Goal: Browse casually: Explore the website without a specific task or goal

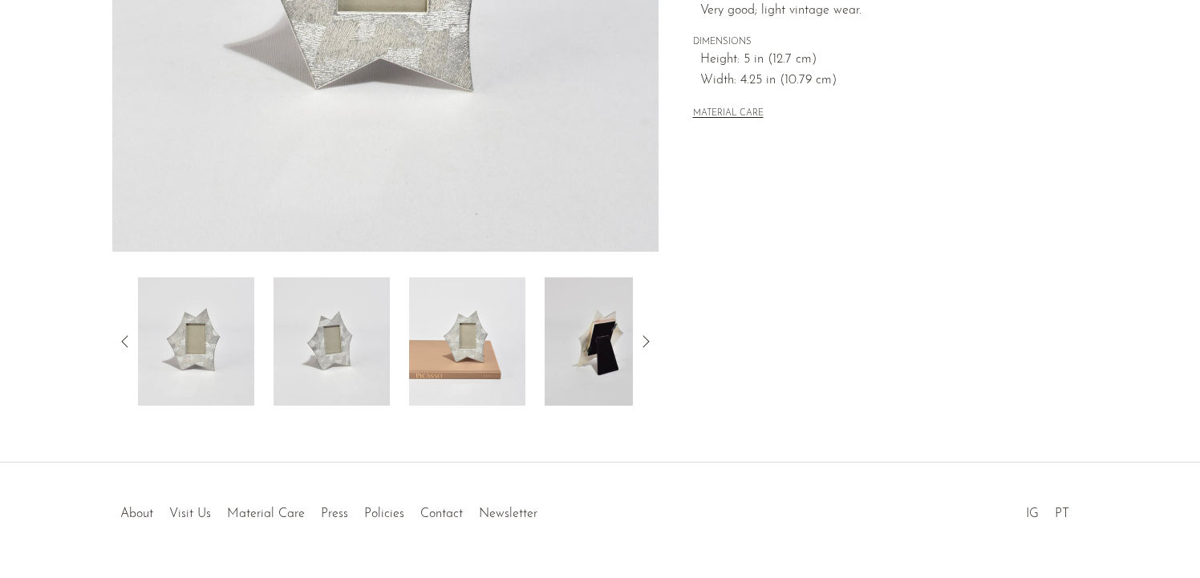
scroll to position [466, 0]
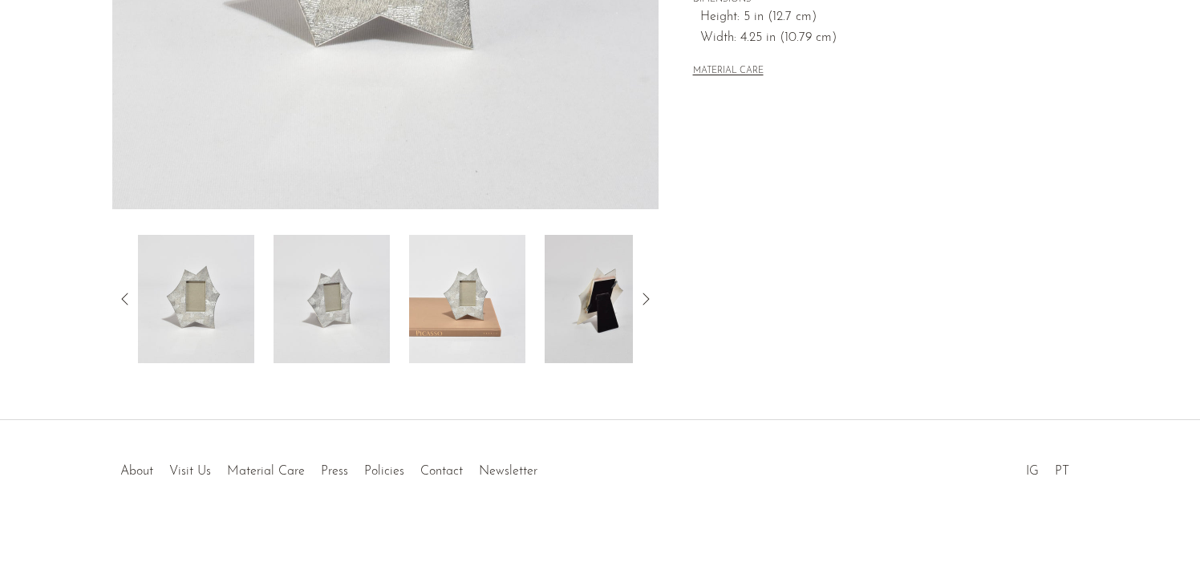
click at [307, 318] on img at bounding box center [332, 299] width 116 height 128
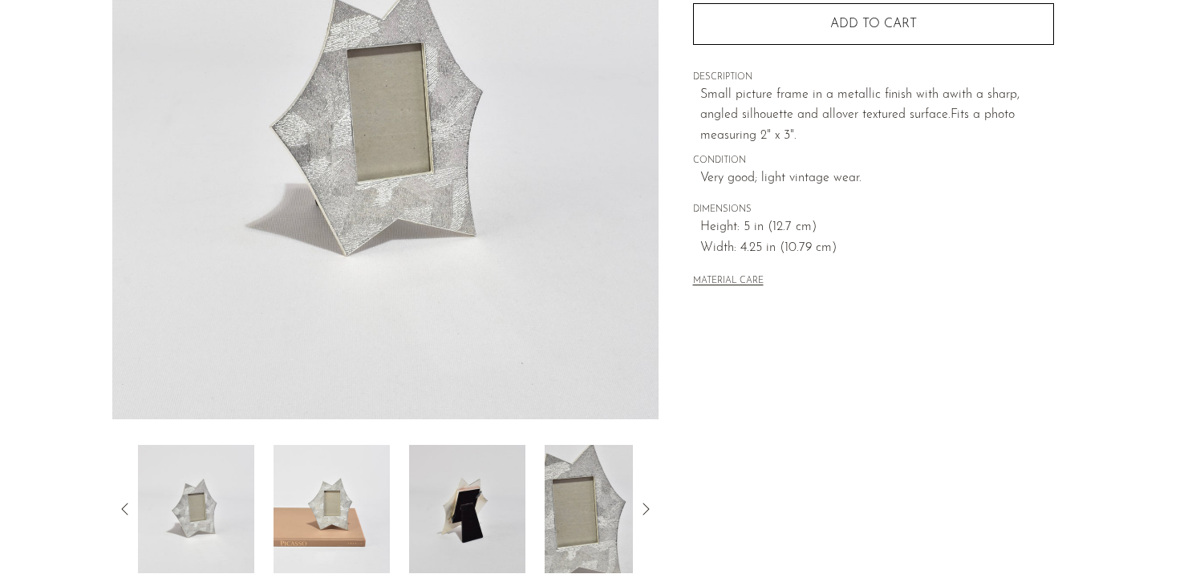
scroll to position [290, 0]
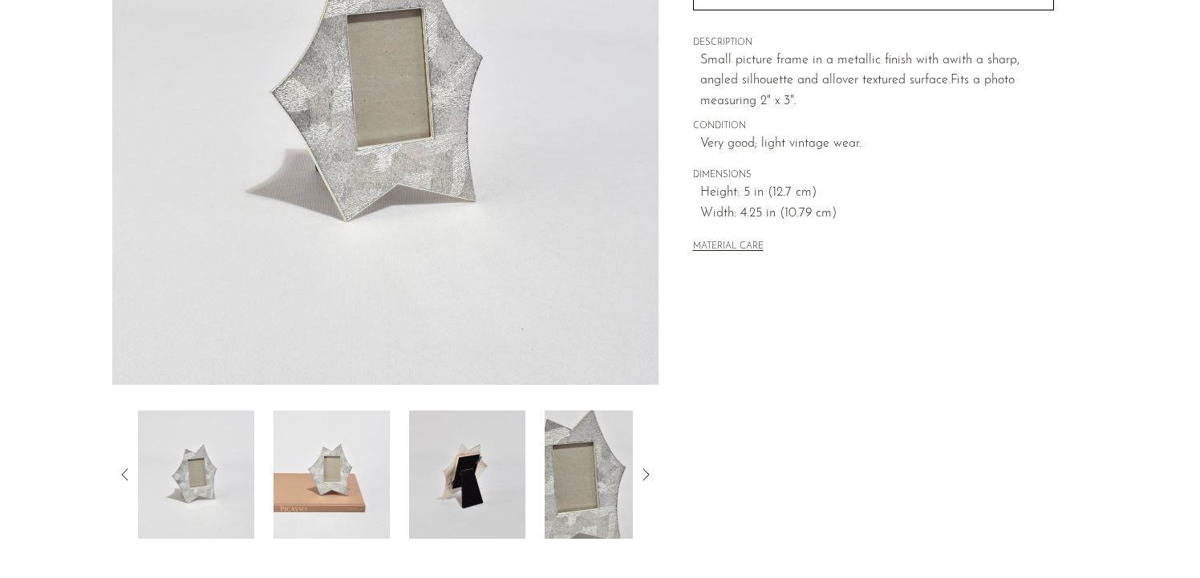
click at [428, 451] on img at bounding box center [467, 475] width 116 height 128
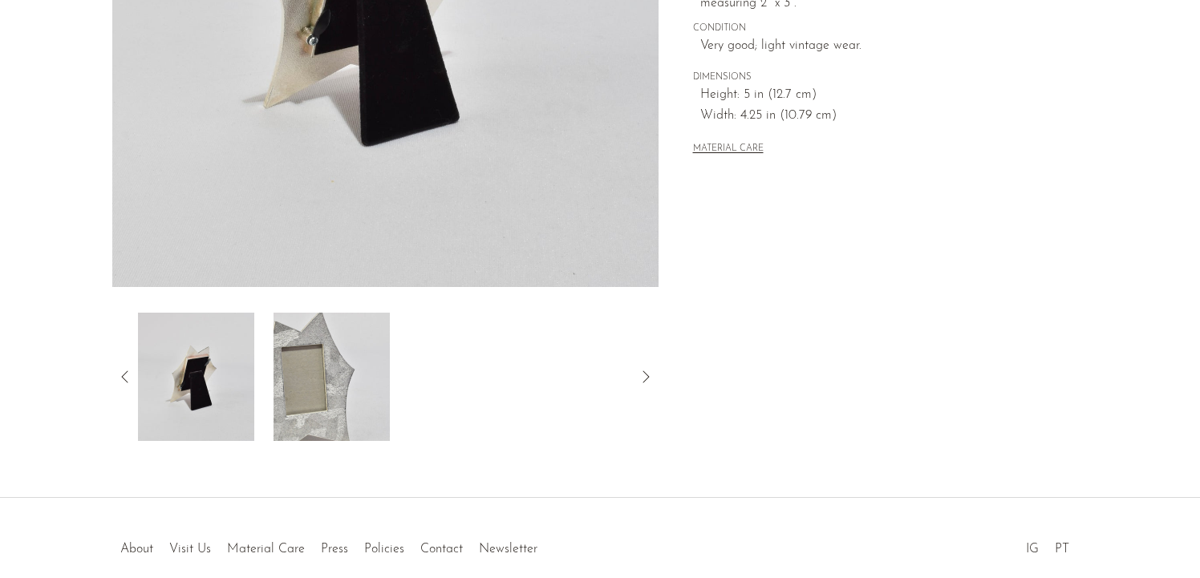
scroll to position [390, 0]
click at [340, 379] on img at bounding box center [332, 375] width 116 height 128
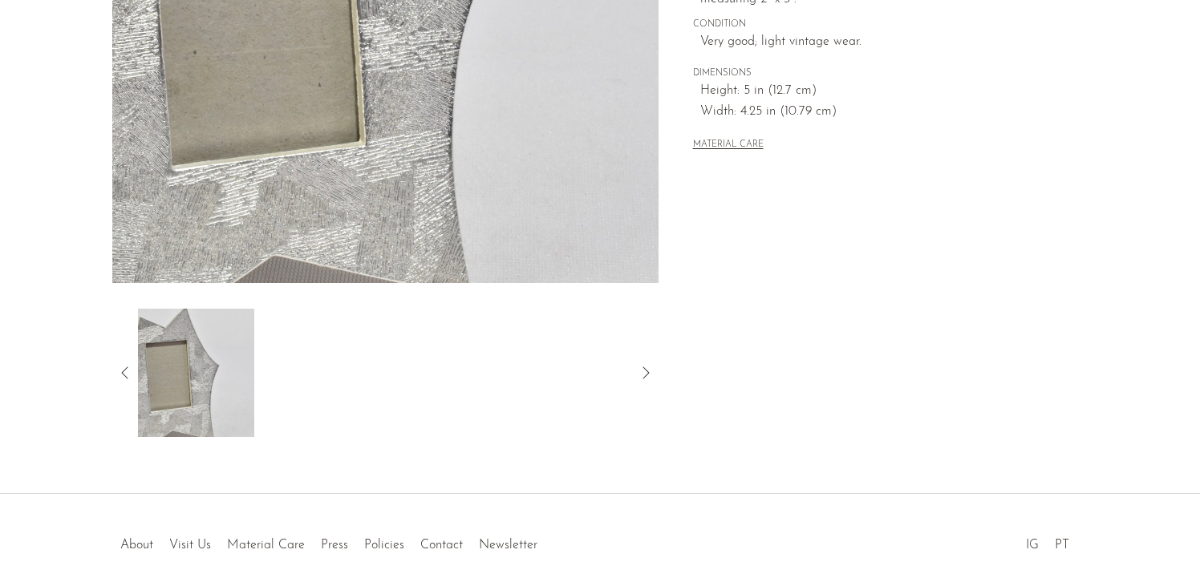
scroll to position [426, 0]
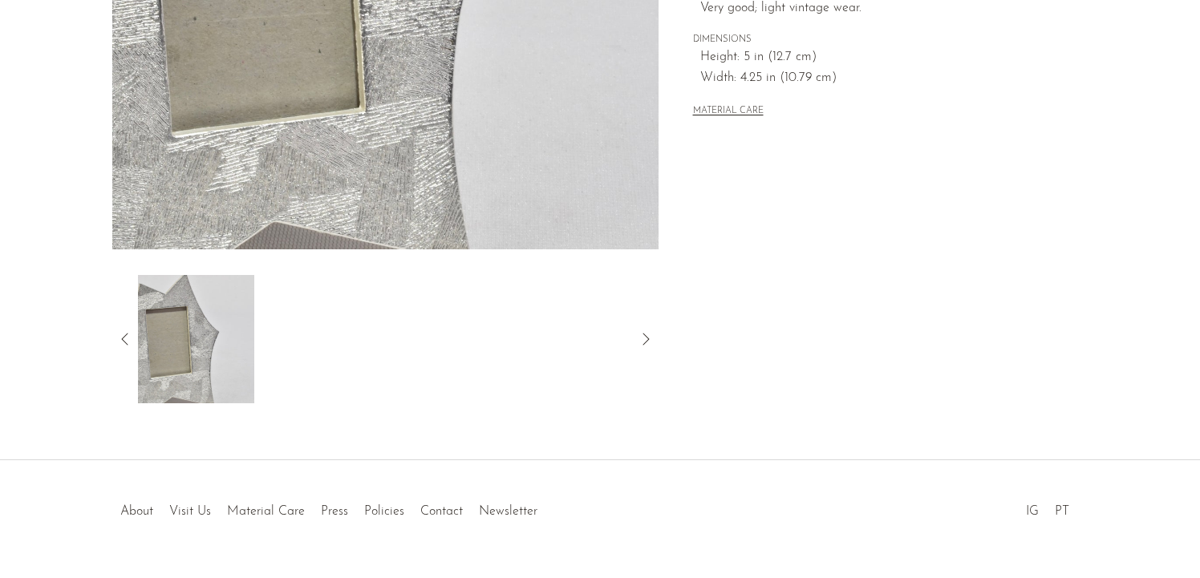
click at [124, 337] on icon at bounding box center [125, 339] width 19 height 19
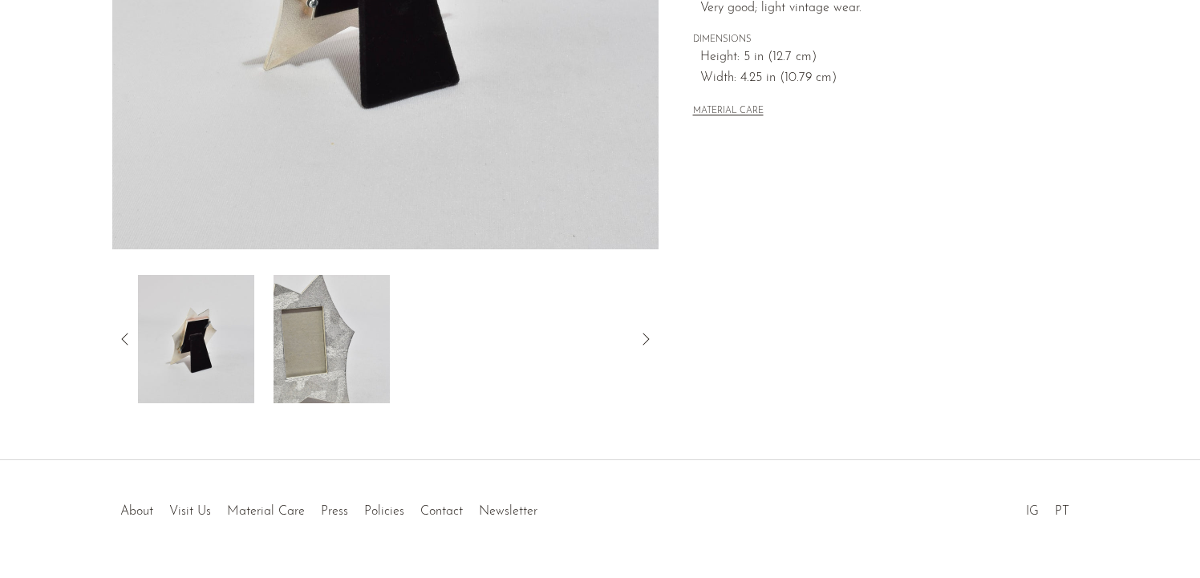
click at [124, 337] on icon at bounding box center [125, 339] width 19 height 19
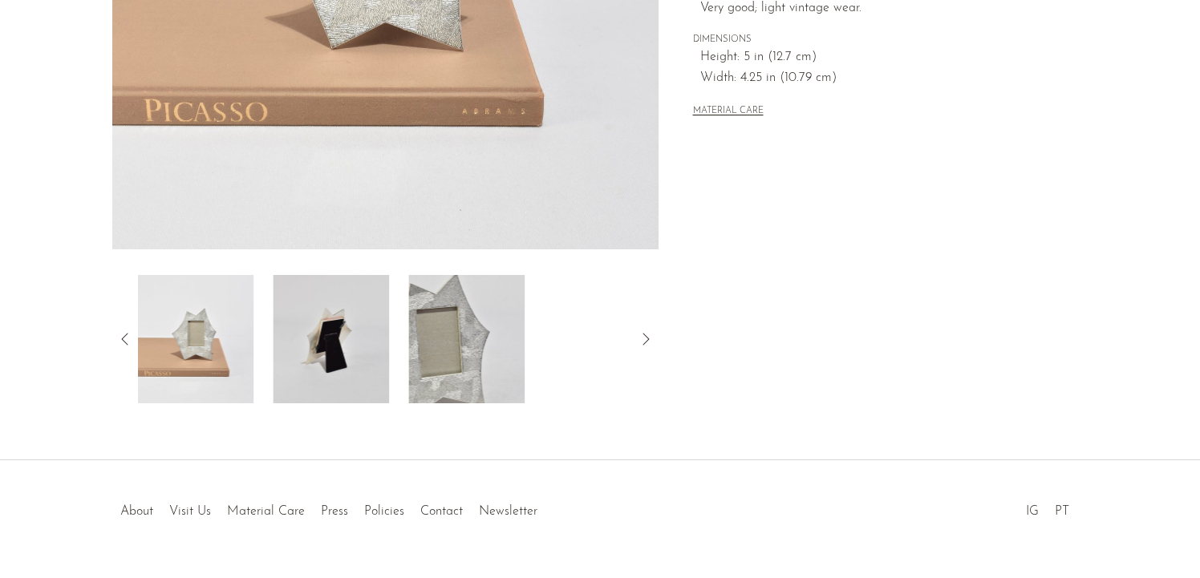
click at [124, 337] on icon at bounding box center [125, 339] width 19 height 19
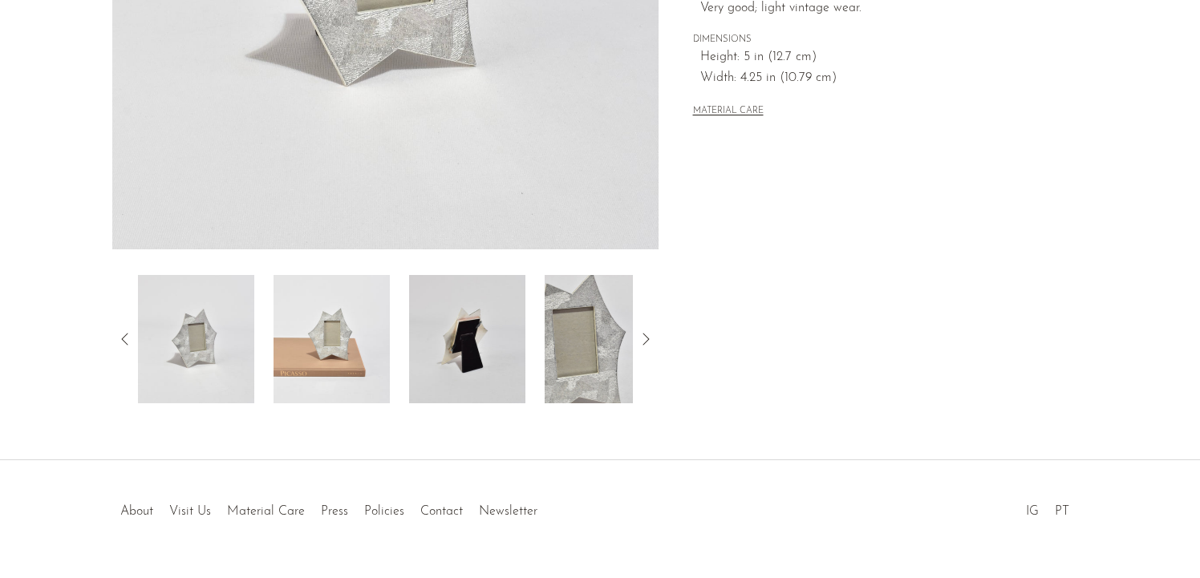
click at [124, 337] on icon at bounding box center [125, 339] width 19 height 19
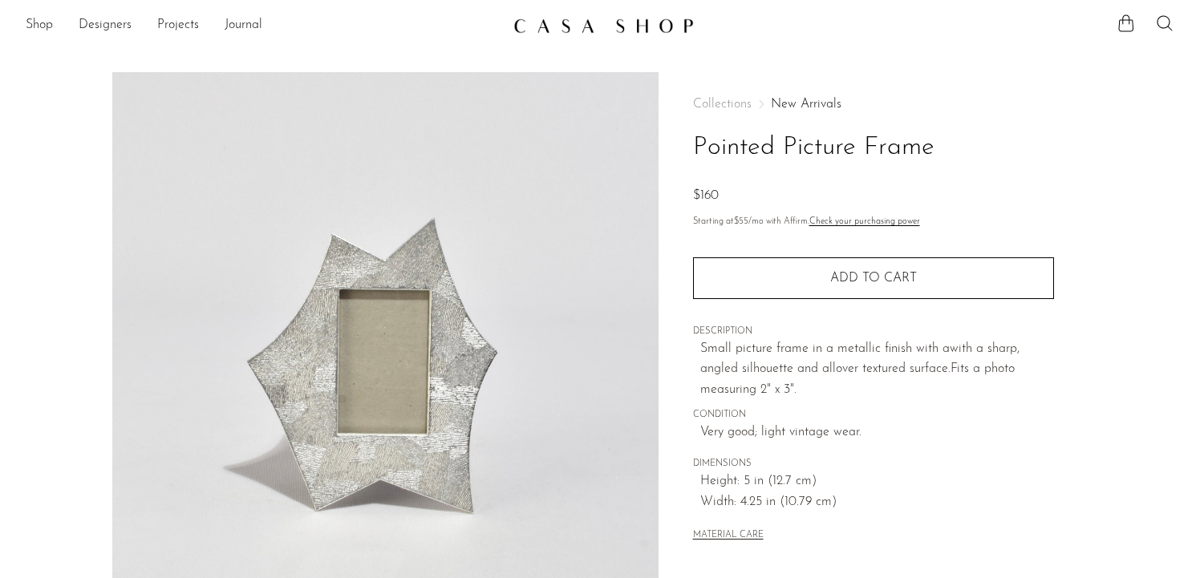
scroll to position [0, 0]
click at [598, 131] on img at bounding box center [385, 375] width 546 height 602
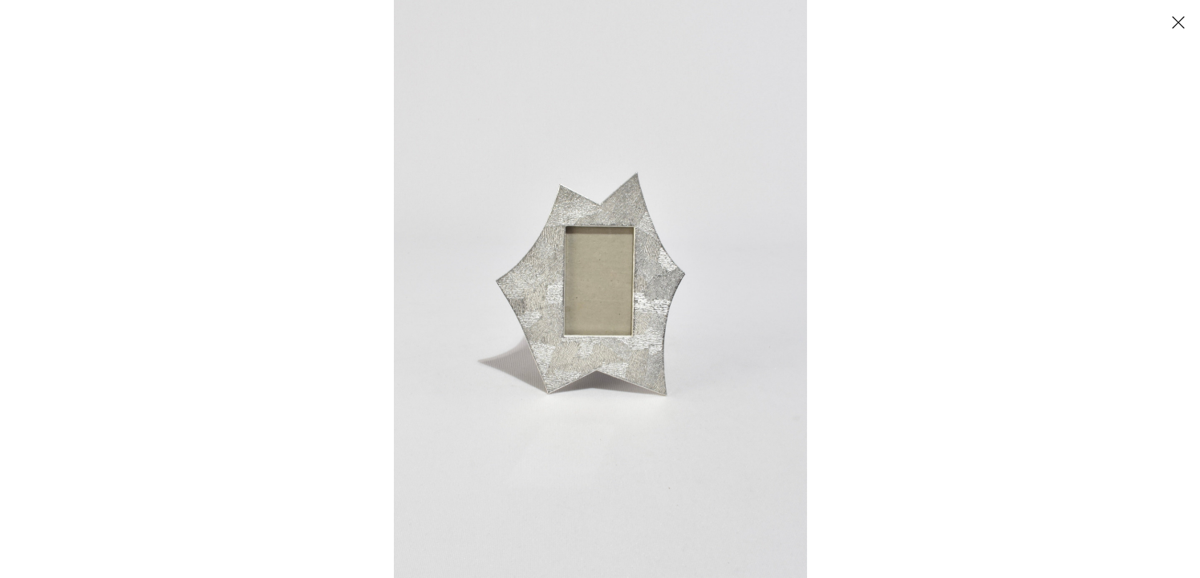
click at [703, 113] on img at bounding box center [600, 289] width 413 height 578
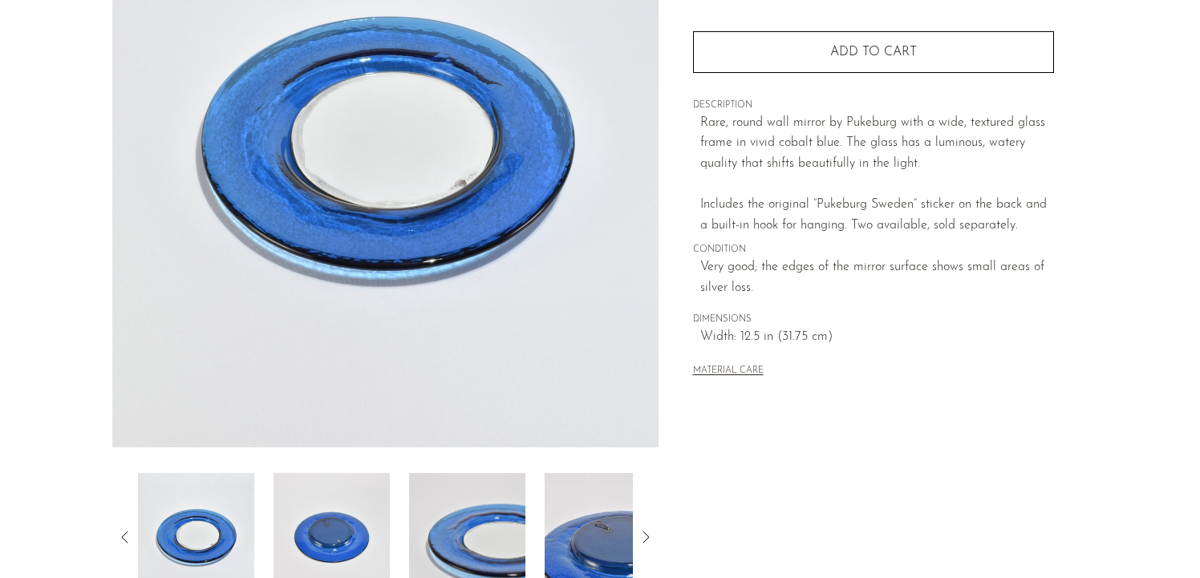
scroll to position [229, 0]
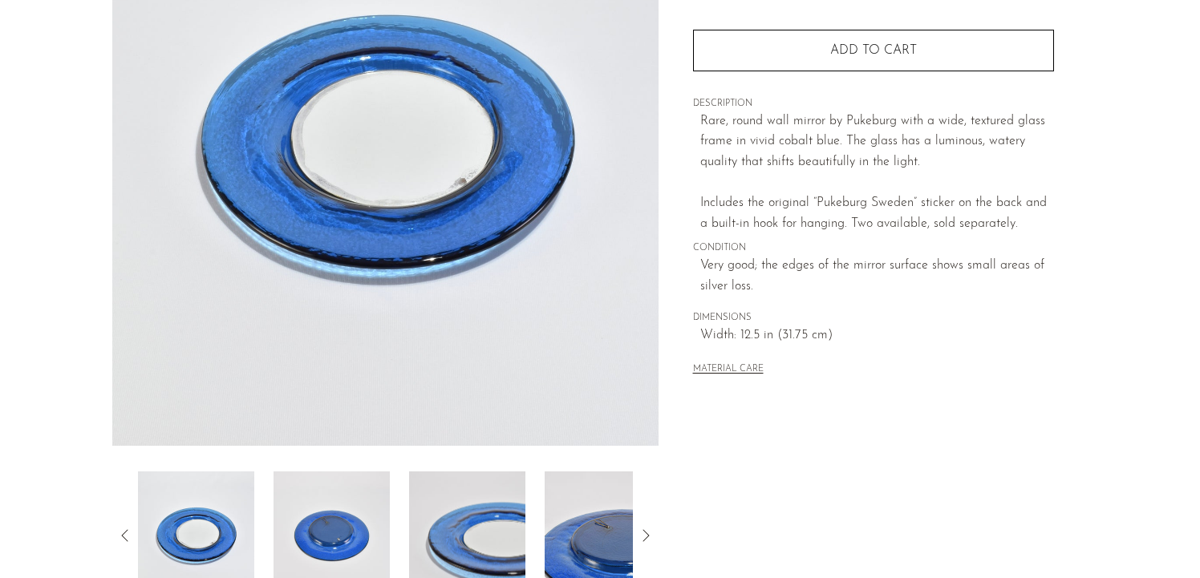
click at [332, 515] on img at bounding box center [332, 536] width 116 height 128
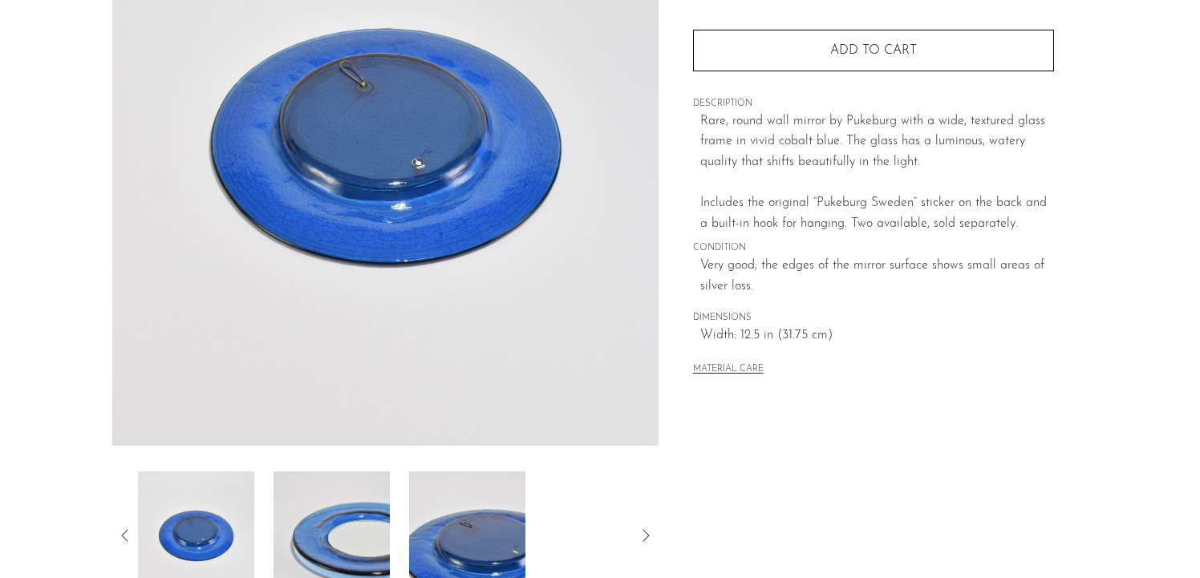
click at [332, 526] on img at bounding box center [332, 536] width 116 height 128
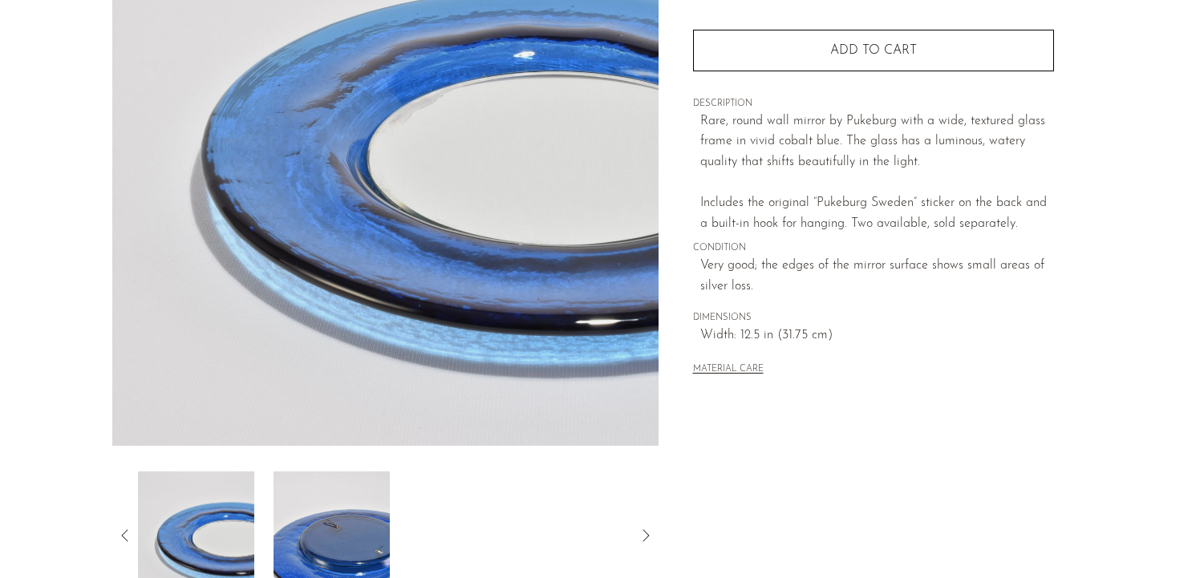
click at [332, 526] on img at bounding box center [332, 536] width 116 height 128
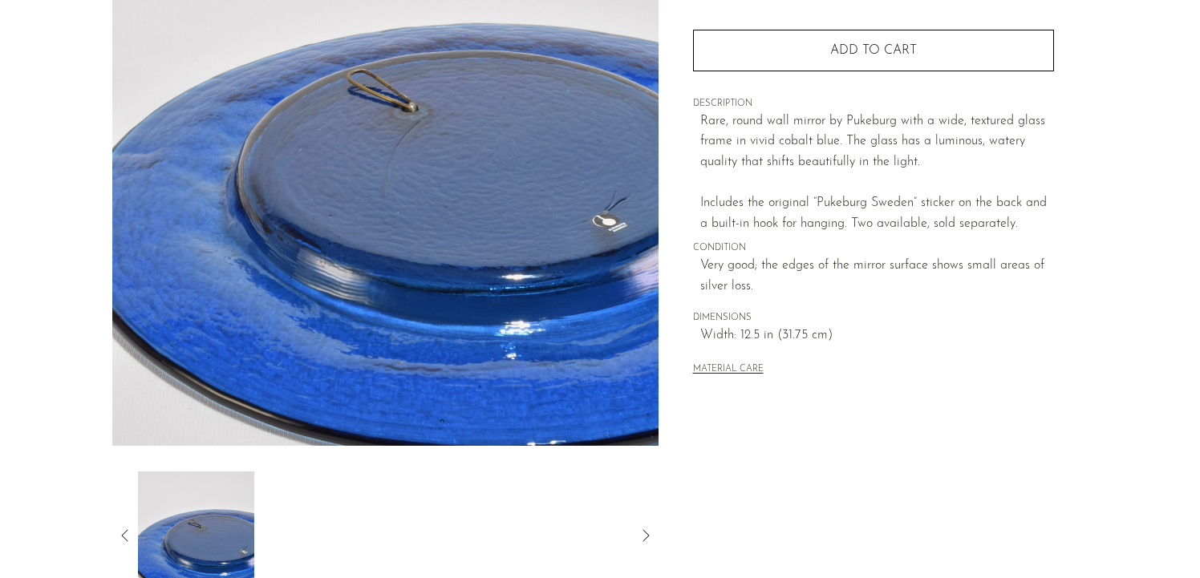
click at [128, 541] on icon at bounding box center [125, 535] width 19 height 19
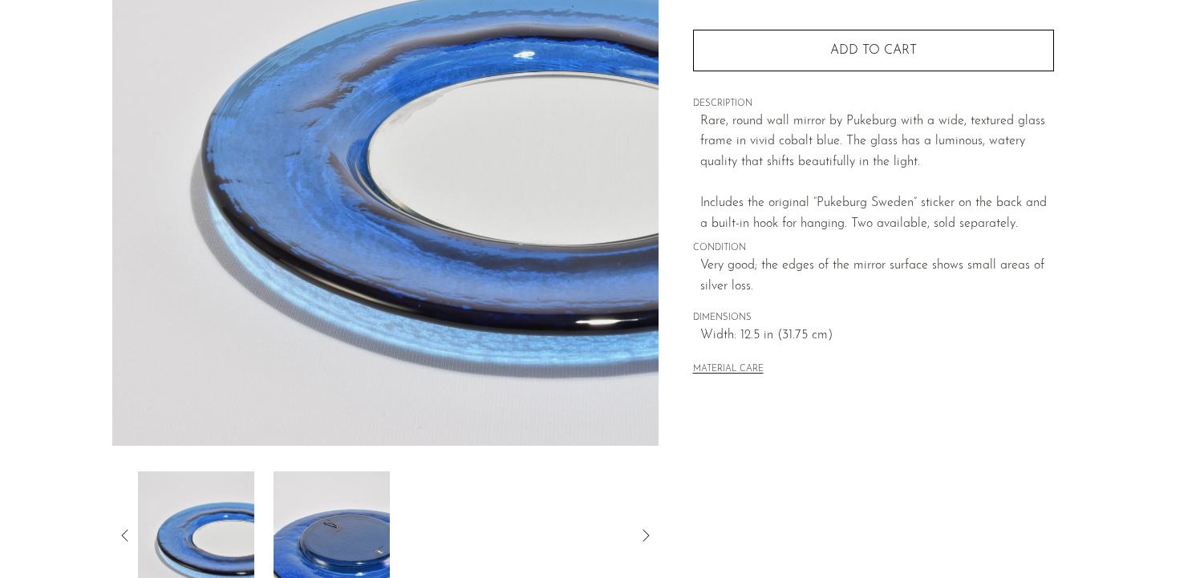
click at [242, 529] on img at bounding box center [196, 536] width 116 height 128
